Goal: Information Seeking & Learning: Check status

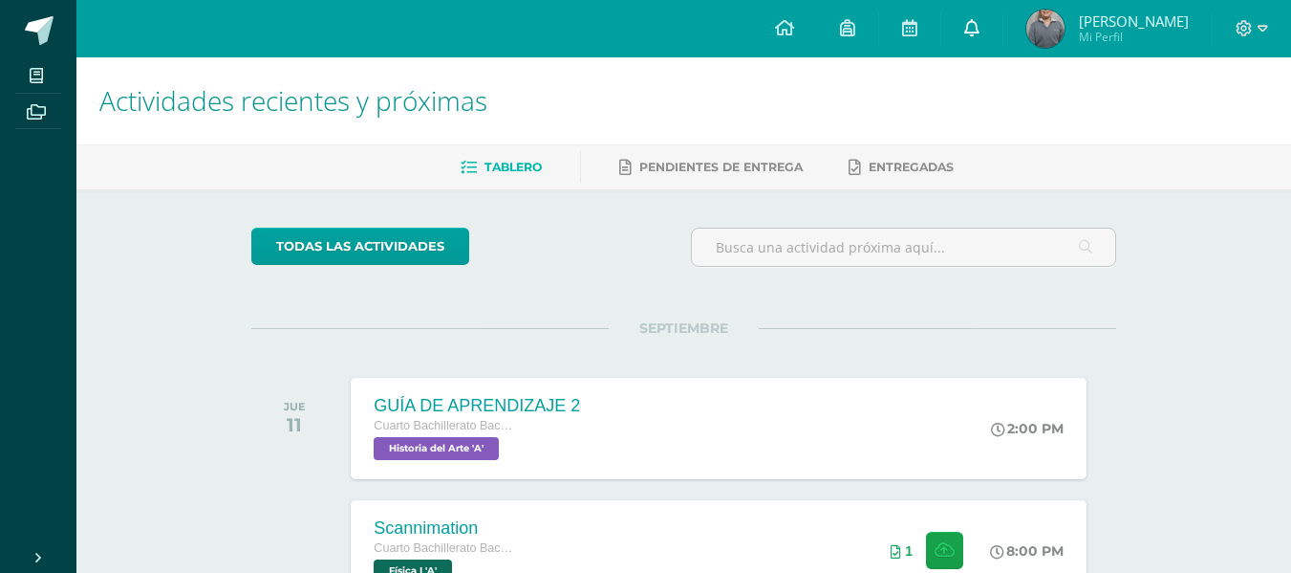
click at [1003, 28] on link at bounding box center [972, 28] width 61 height 57
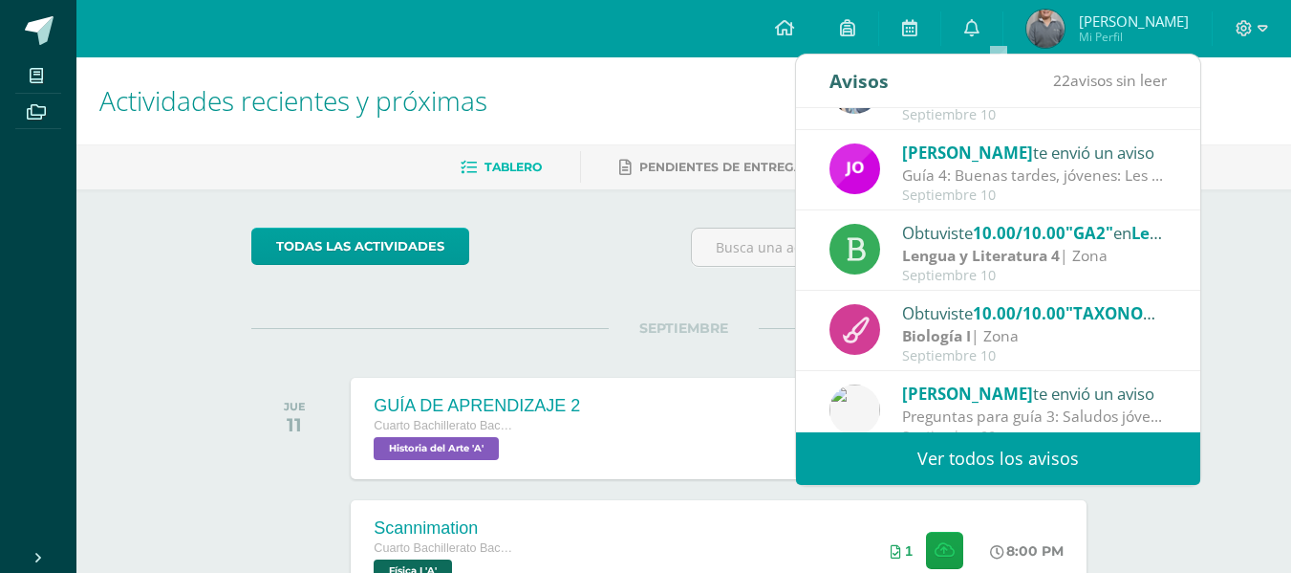
scroll to position [318, 0]
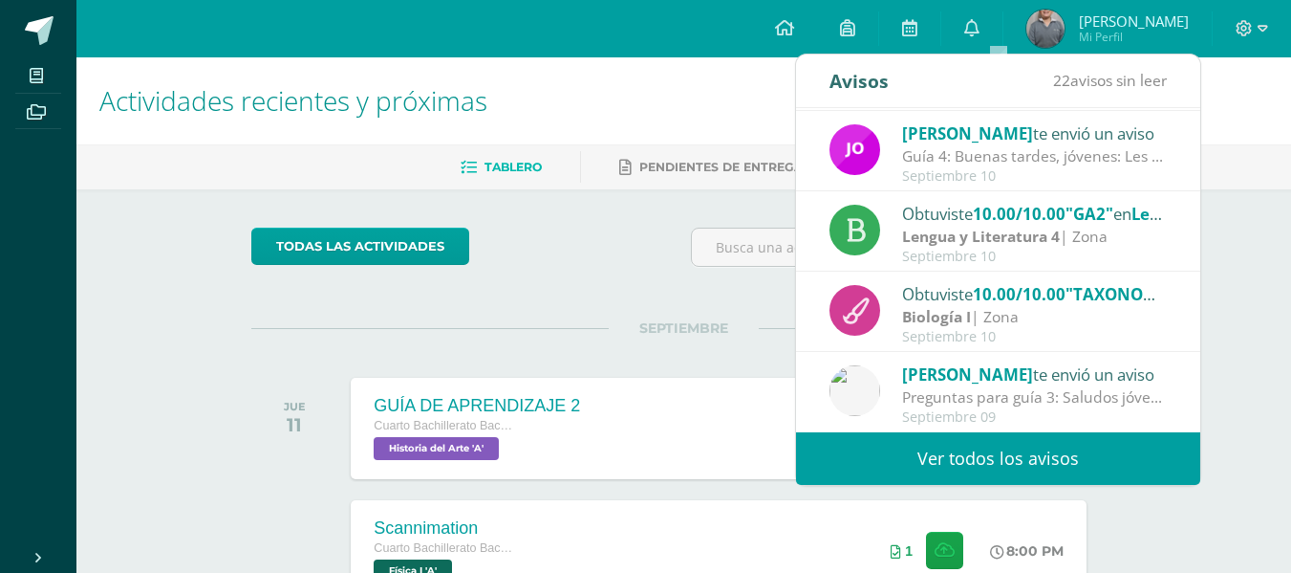
click at [1044, 380] on div "[PERSON_NAME] te envió un aviso" at bounding box center [1035, 373] width 266 height 25
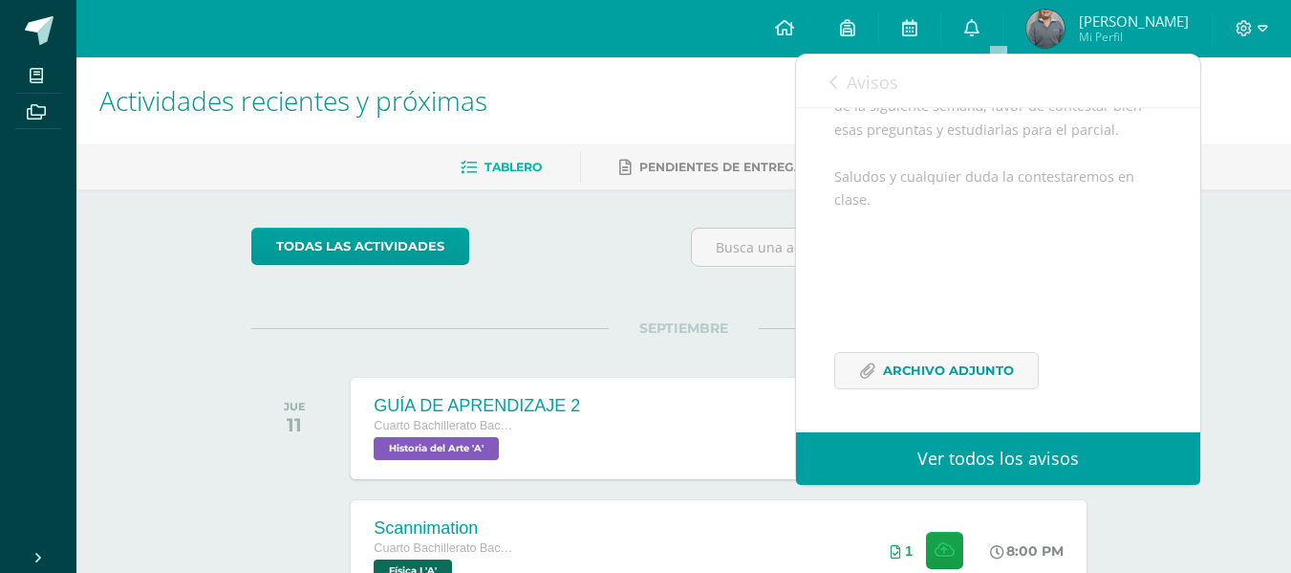
scroll to position [371, 0]
click at [914, 388] on span "Archivo Adjunto" at bounding box center [948, 370] width 131 height 35
